Goal: Entertainment & Leisure: Consume media (video, audio)

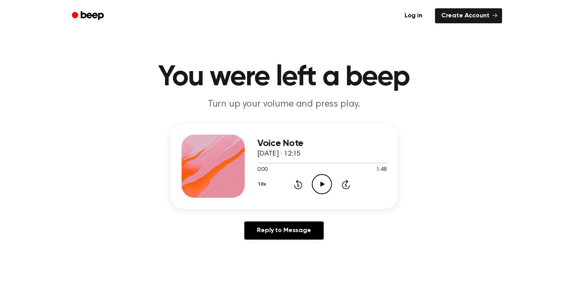
click at [325, 188] on icon "Play Audio" at bounding box center [322, 184] width 20 height 20
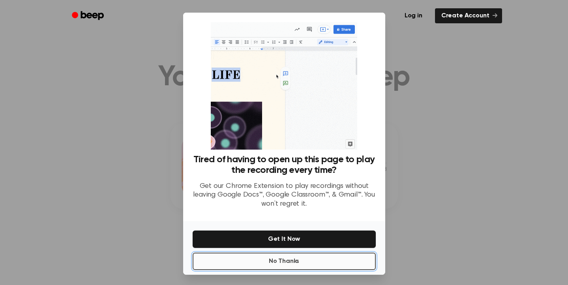
click at [316, 262] on button "No Thanks" at bounding box center [284, 261] width 183 height 17
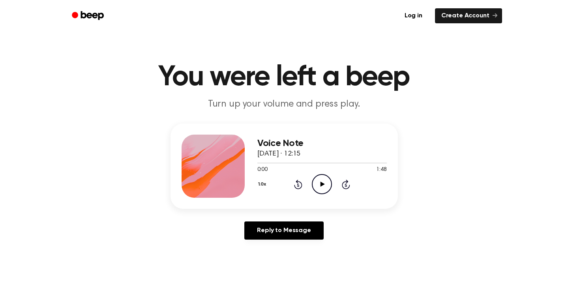
click at [322, 179] on icon "Play Audio" at bounding box center [322, 184] width 20 height 20
click at [266, 185] on button "1.0x" at bounding box center [263, 184] width 12 height 13
click at [274, 252] on div "1.2x" at bounding box center [272, 246] width 30 height 15
click at [261, 186] on button "1.2x" at bounding box center [262, 184] width 11 height 13
click at [273, 263] on span "1.5x" at bounding box center [270, 261] width 10 height 8
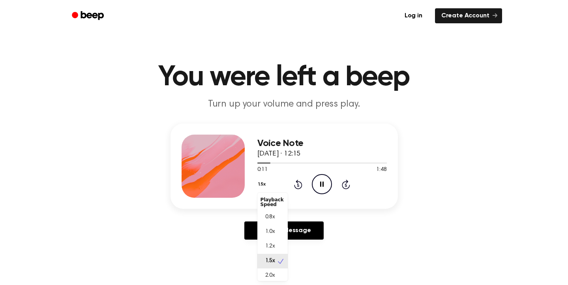
click at [262, 185] on button "1.5x" at bounding box center [262, 184] width 11 height 13
click at [271, 247] on span "1.2x" at bounding box center [270, 246] width 10 height 8
